Goal: Information Seeking & Learning: Learn about a topic

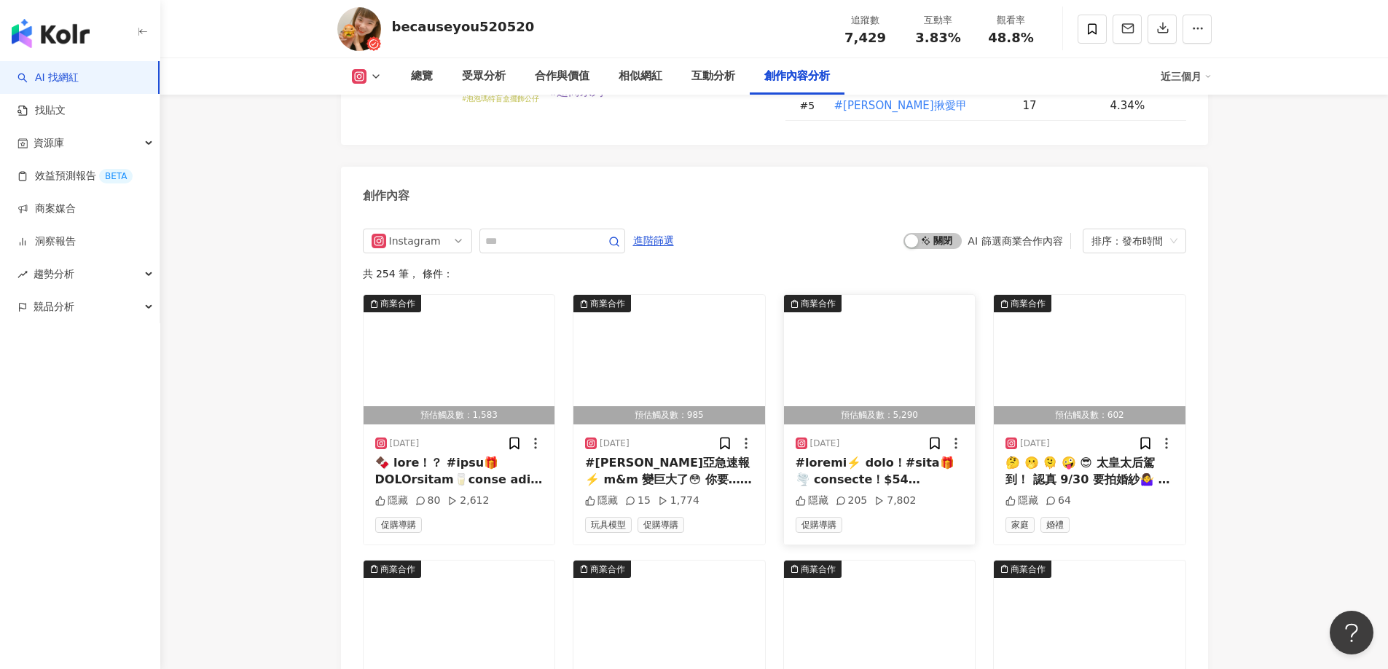
scroll to position [4461, 0]
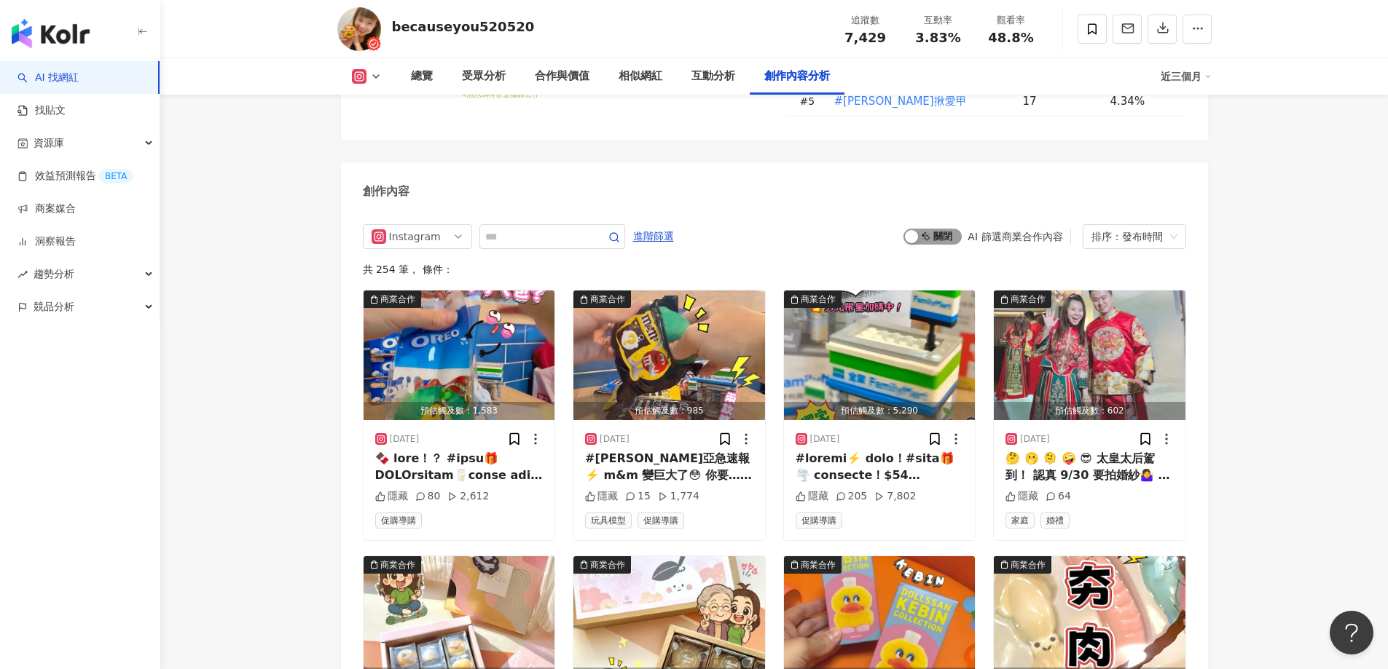
click at [942, 229] on span "啟動 關閉" at bounding box center [932, 237] width 58 height 16
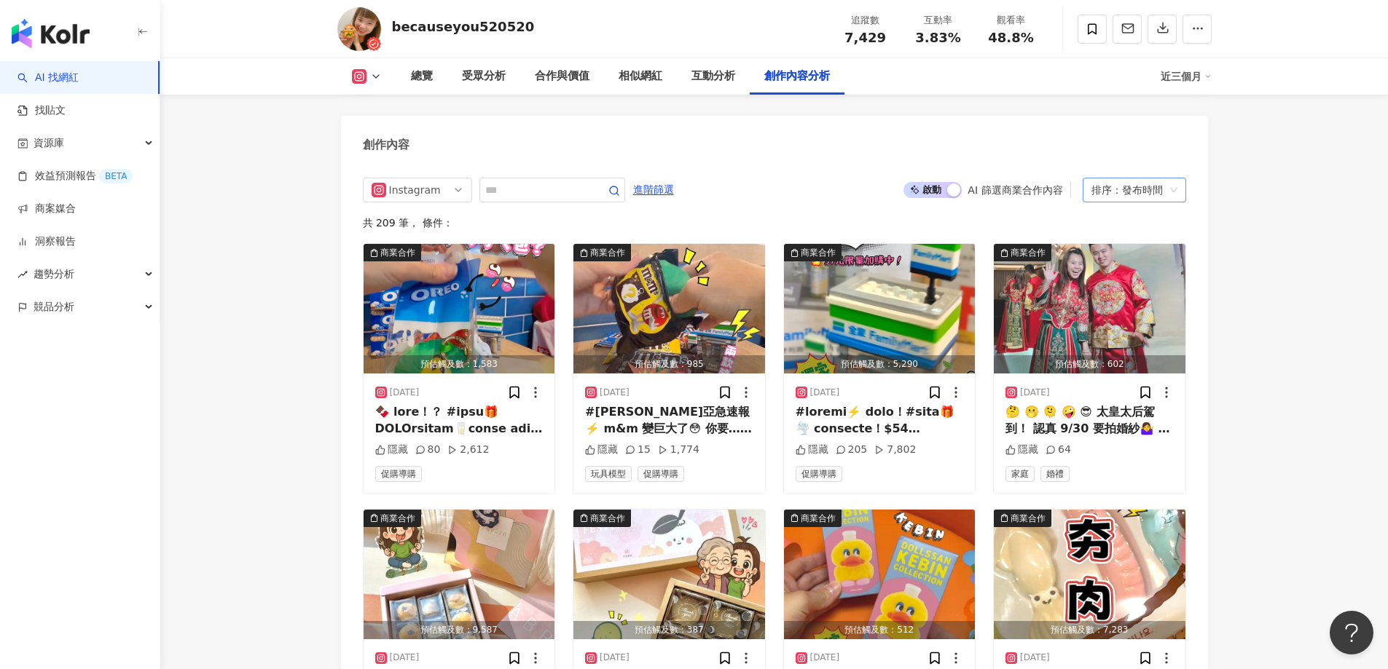
click at [1144, 178] on div "排序：發布時間" at bounding box center [1127, 189] width 73 height 23
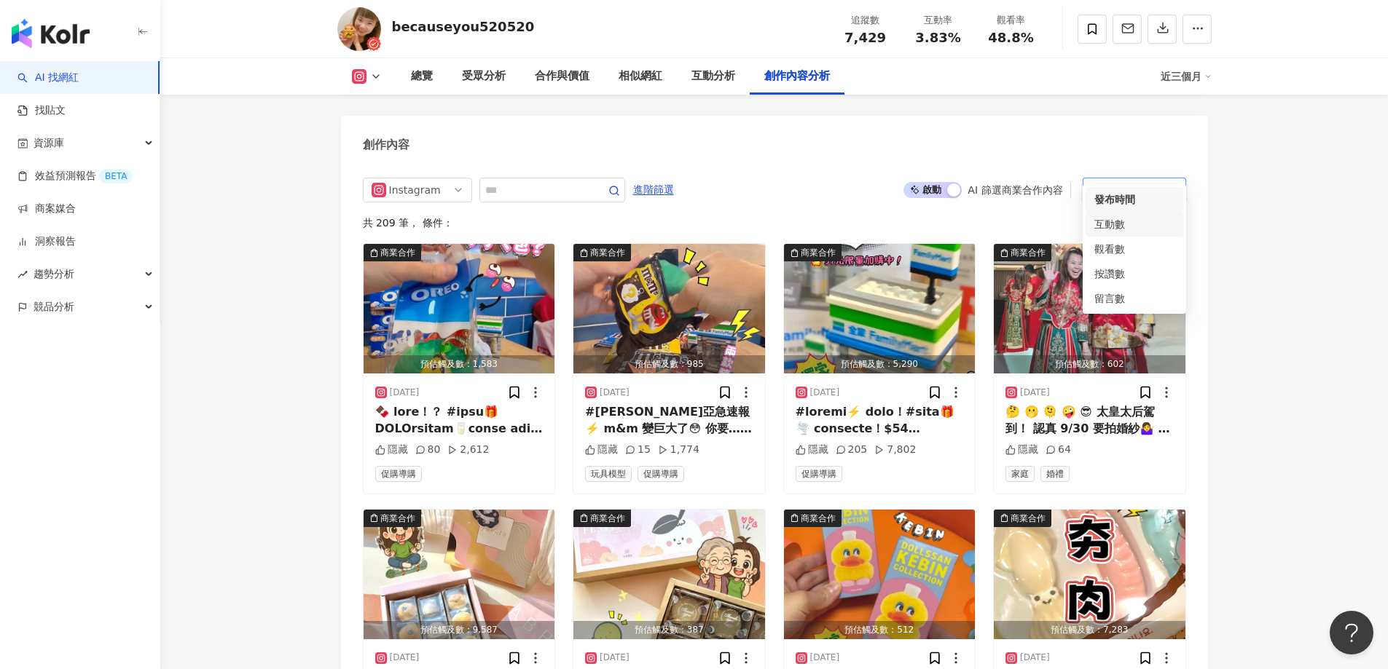
click at [1118, 223] on div "互動數" at bounding box center [1134, 224] width 80 height 16
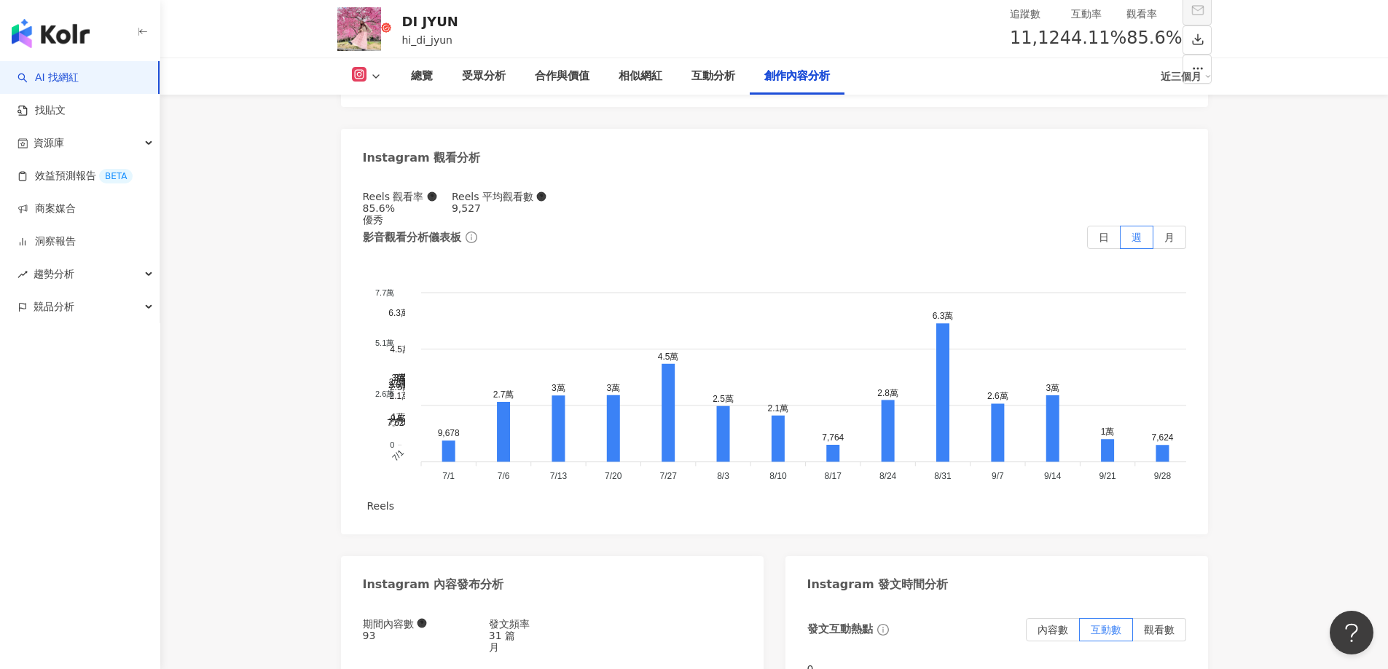
scroll to position [4496, 0]
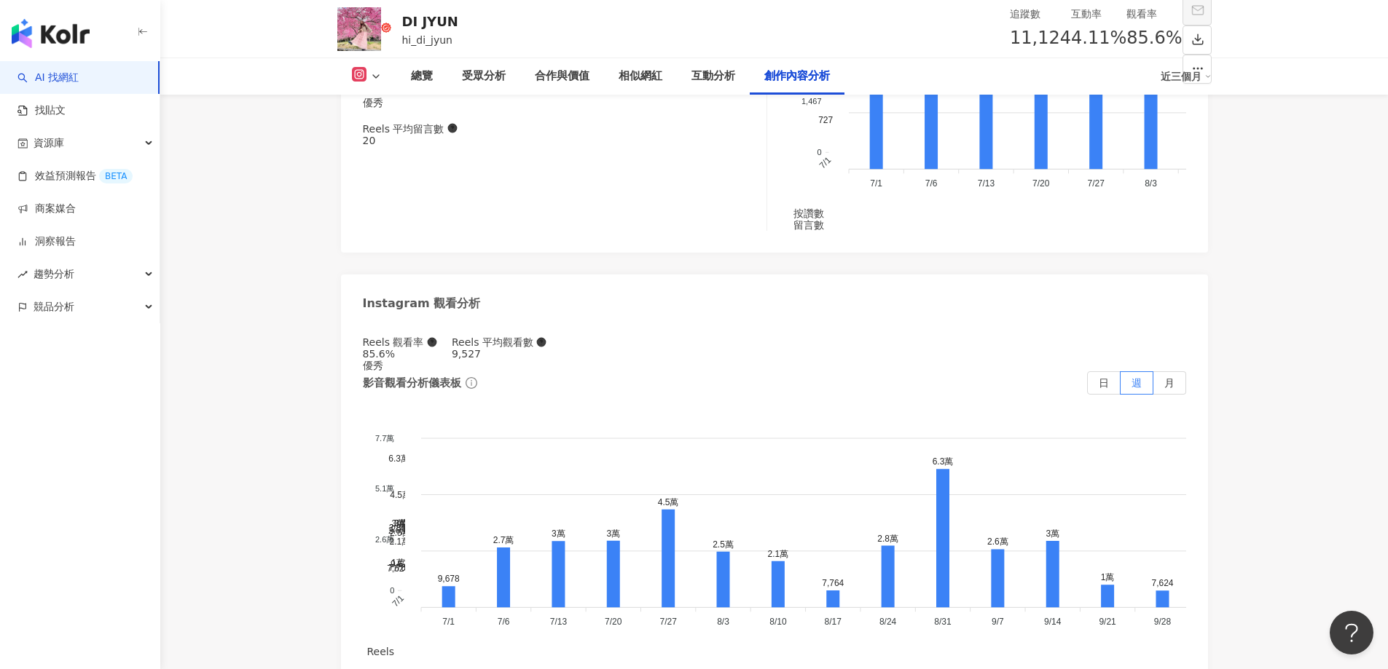
click at [1114, 243] on div "互動數" at bounding box center [1134, 238] width 80 height 16
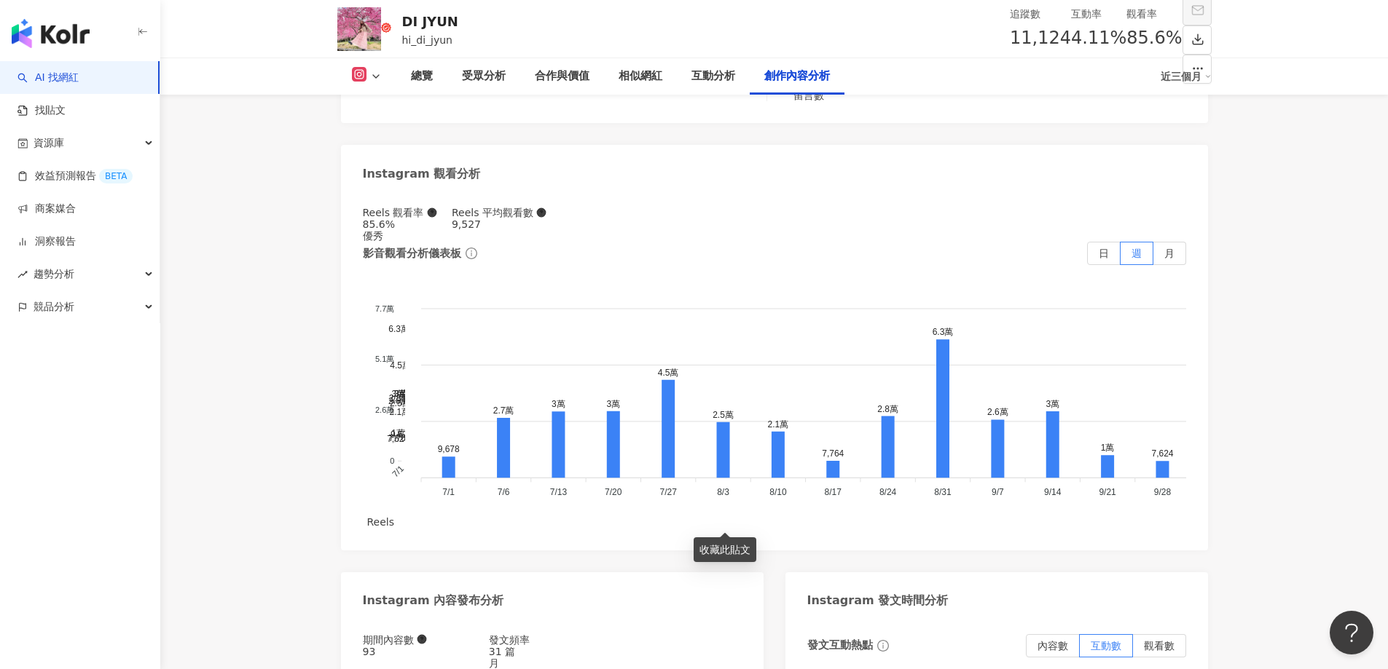
scroll to position [4583, 0]
